Goal: Task Accomplishment & Management: Manage account settings

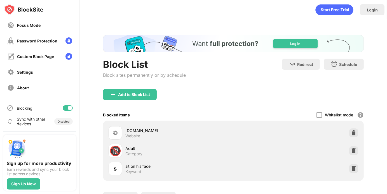
scroll to position [14, 0]
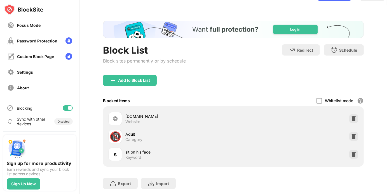
drag, startPoint x: 157, startPoint y: 13, endPoint x: 248, endPoint y: 85, distance: 115.8
click at [248, 85] on div "Add to Block List" at bounding box center [233, 85] width 261 height 20
drag, startPoint x: 362, startPoint y: 0, endPoint x: 243, endPoint y: 79, distance: 142.5
click at [243, 79] on div "Add to Block List" at bounding box center [233, 85] width 261 height 20
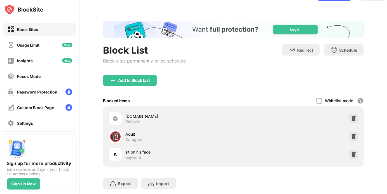
scroll to position [50, 0]
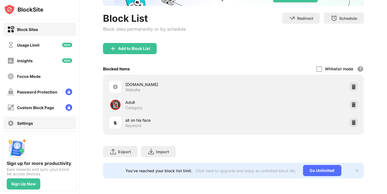
click at [23, 126] on div "Settings" at bounding box center [20, 123] width 26 height 7
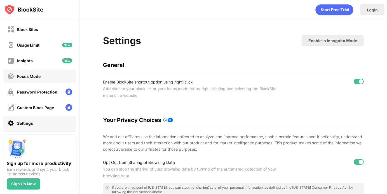
click at [26, 80] on div "Focus Mode" at bounding box center [23, 76] width 33 height 7
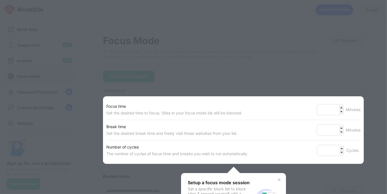
click at [177, 55] on div at bounding box center [193, 97] width 387 height 194
